Goal: Task Accomplishment & Management: Use online tool/utility

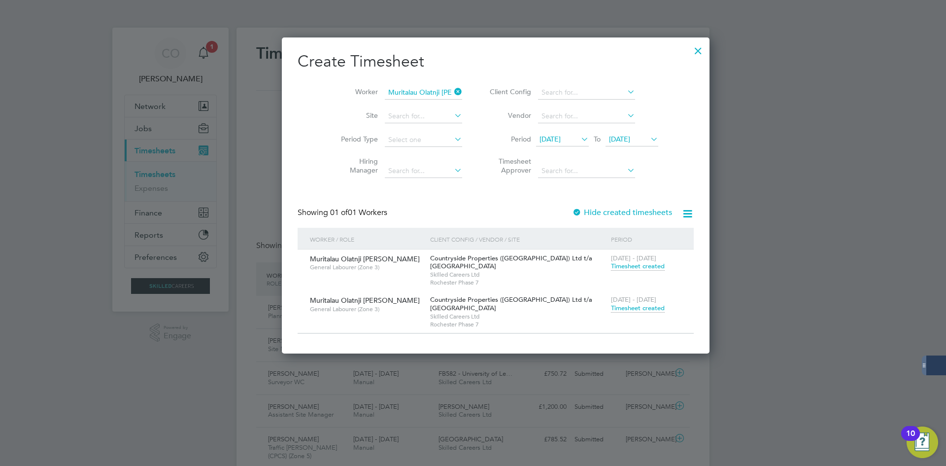
click at [611, 306] on span "Timesheet created" at bounding box center [638, 308] width 54 height 9
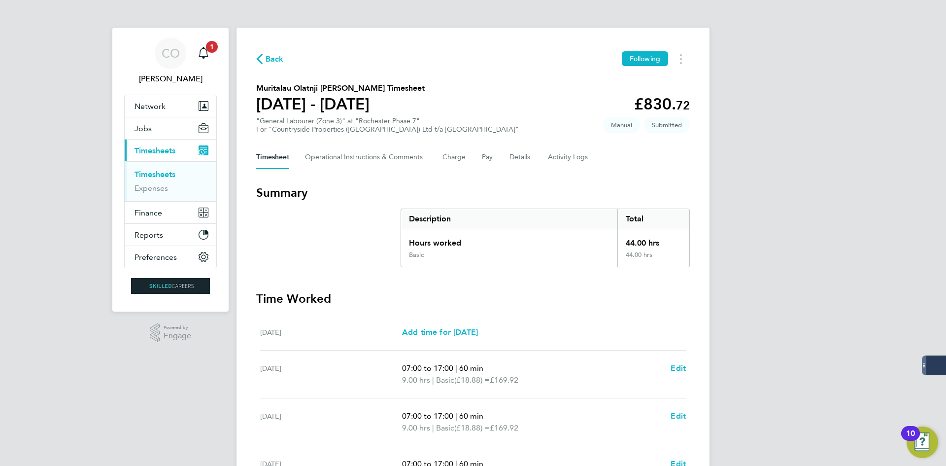
click at [278, 61] on span "Back" at bounding box center [275, 59] width 18 height 12
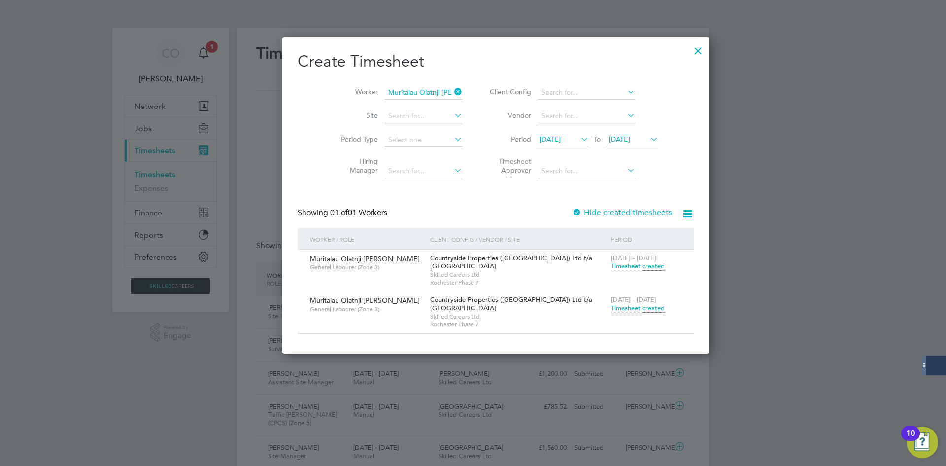
click at [611, 305] on span "Timesheet created" at bounding box center [638, 308] width 54 height 9
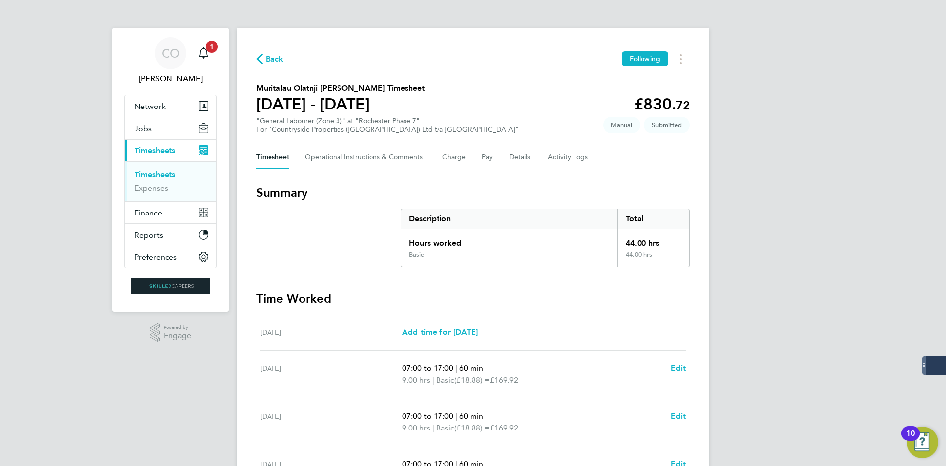
click at [270, 60] on span "Back" at bounding box center [275, 59] width 18 height 12
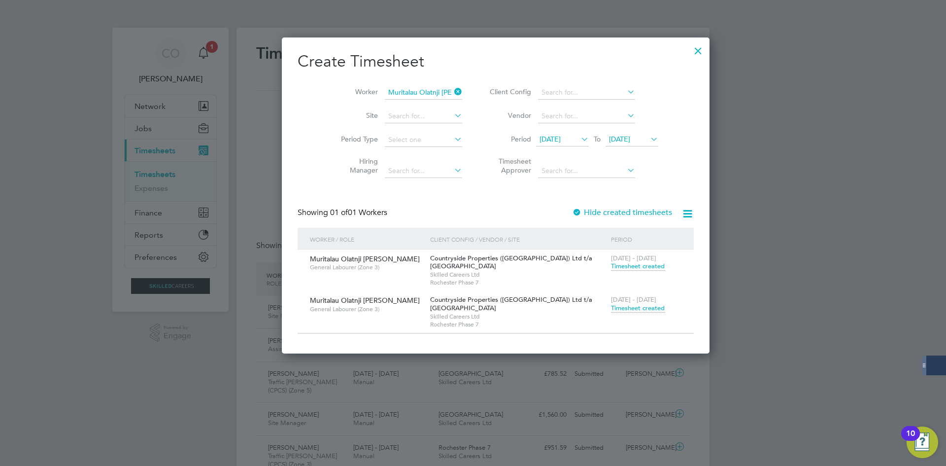
scroll to position [33, 86]
click at [611, 308] on span "Timesheet created" at bounding box center [638, 308] width 54 height 9
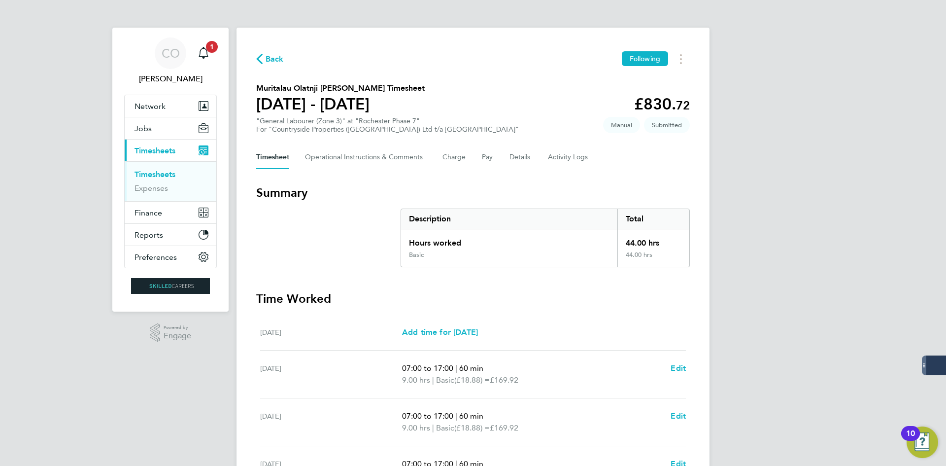
click at [277, 60] on span "Back" at bounding box center [275, 59] width 18 height 12
